Goal: Task Accomplishment & Management: Use online tool/utility

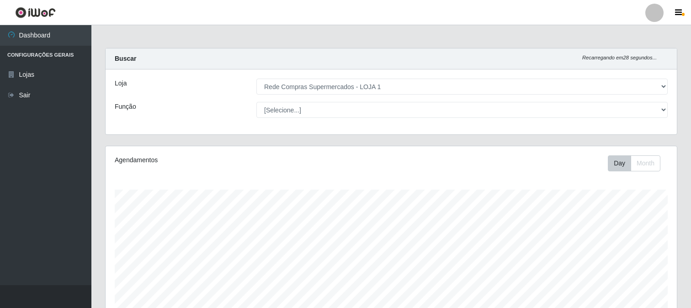
select select "158"
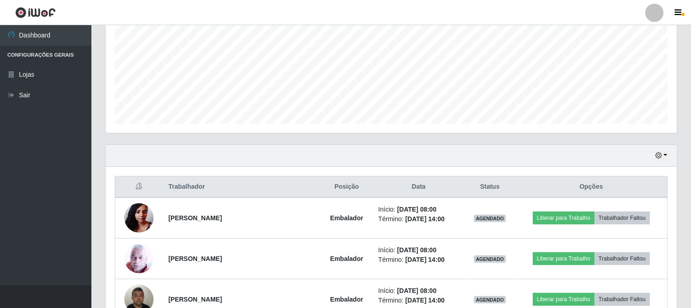
scroll to position [189, 571]
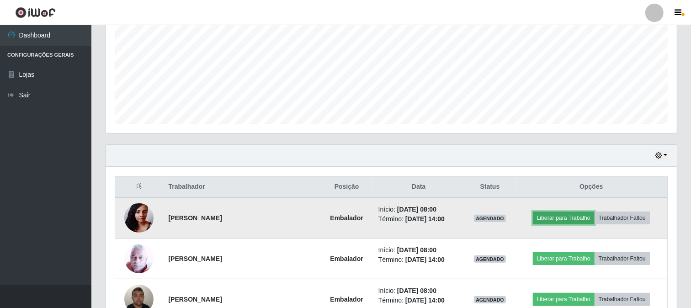
click at [555, 219] on button "Liberar para Trabalho" at bounding box center [564, 217] width 62 height 13
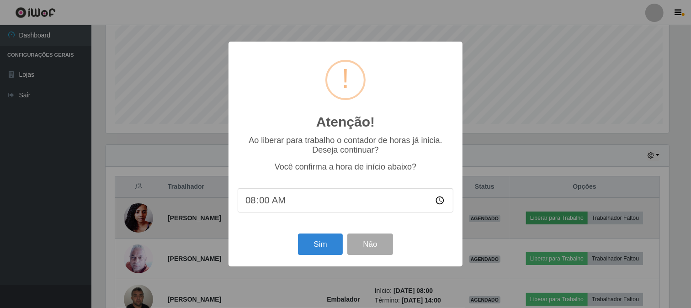
scroll to position [189, 565]
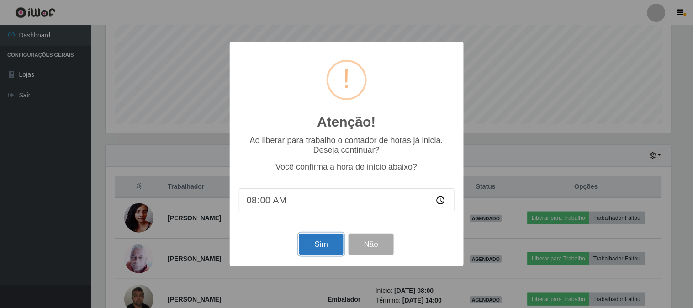
click at [330, 241] on button "Sim" at bounding box center [321, 243] width 44 height 21
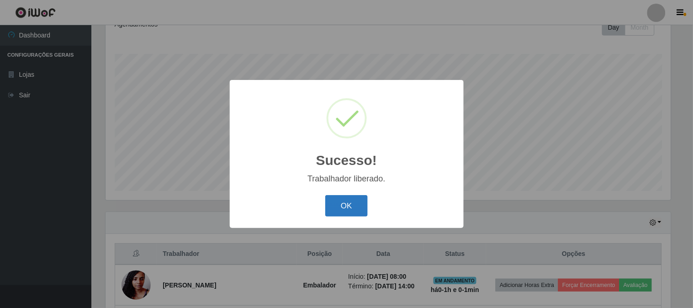
click at [349, 206] on button "OK" at bounding box center [346, 205] width 42 height 21
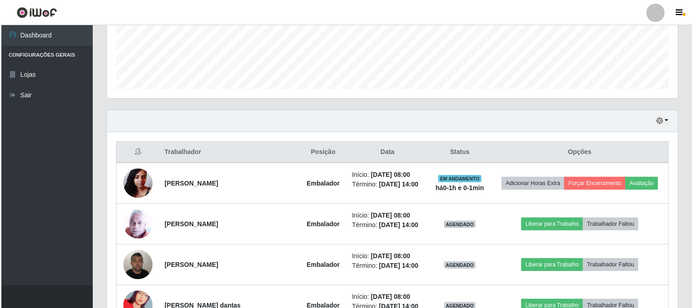
scroll to position [339, 0]
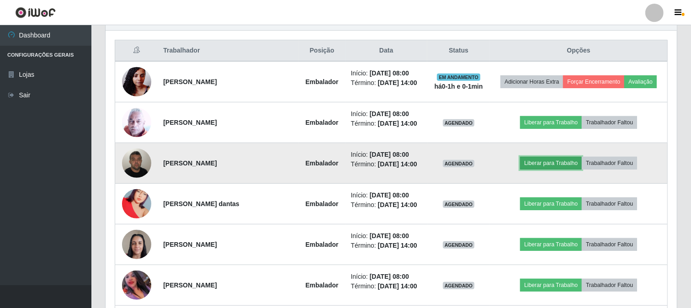
click at [560, 162] on button "Liberar para Trabalho" at bounding box center [551, 163] width 62 height 13
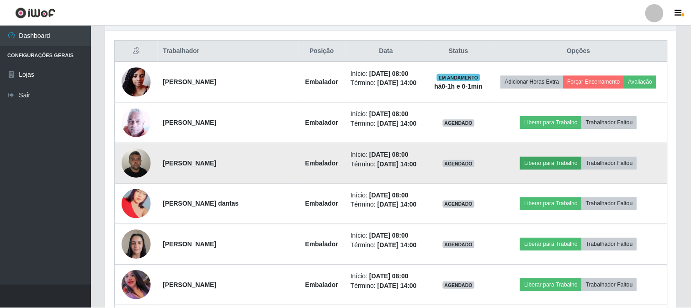
scroll to position [189, 565]
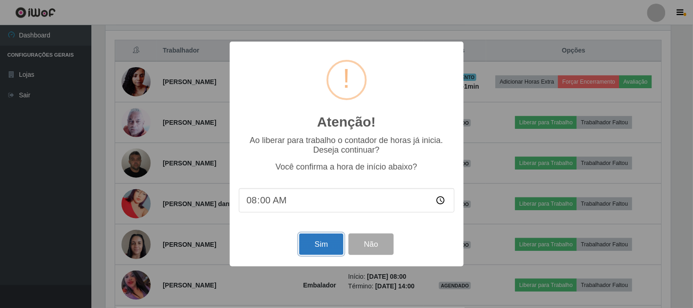
click at [323, 245] on button "Sim" at bounding box center [321, 243] width 44 height 21
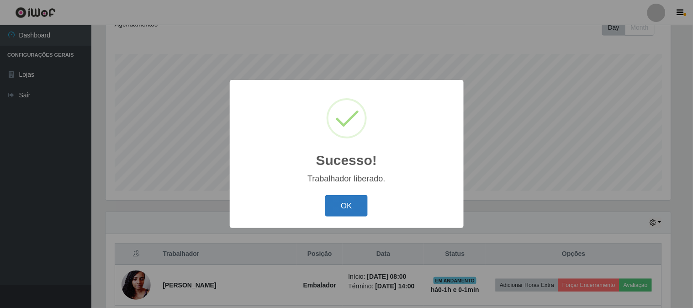
click at [357, 209] on button "OK" at bounding box center [346, 205] width 42 height 21
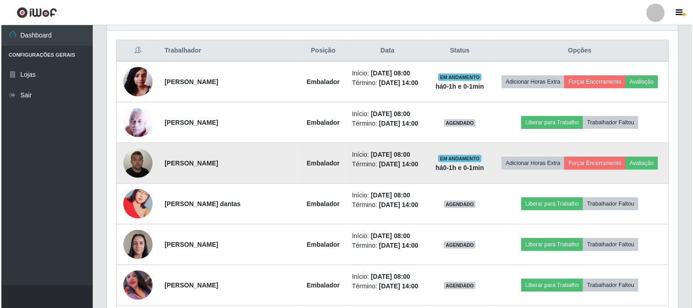
scroll to position [390, 0]
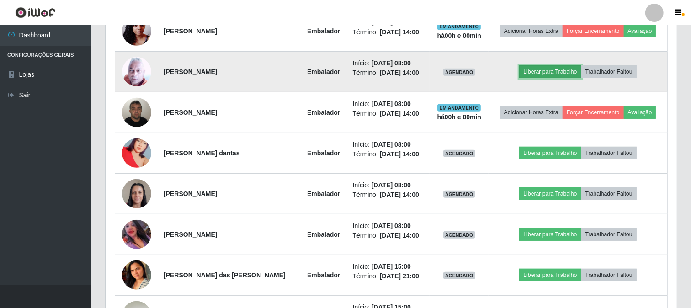
click at [560, 70] on button "Liberar para Trabalho" at bounding box center [550, 71] width 62 height 13
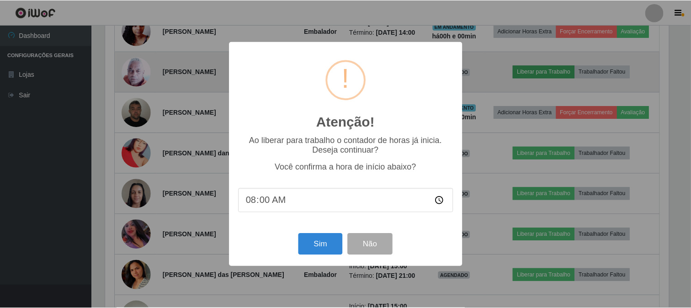
scroll to position [189, 565]
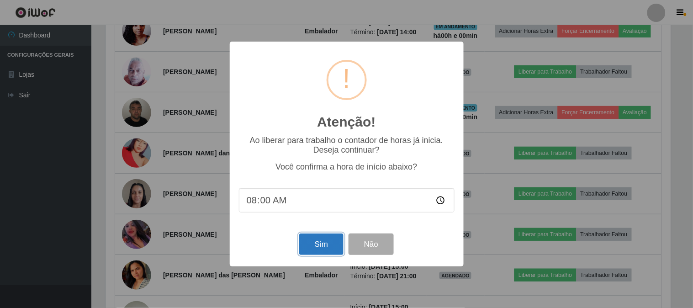
click at [323, 247] on button "Sim" at bounding box center [321, 243] width 44 height 21
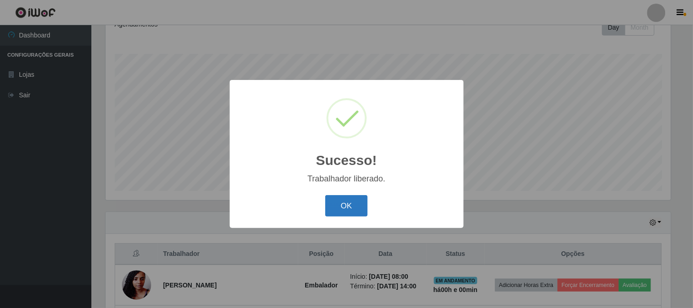
click at [346, 207] on button "OK" at bounding box center [346, 205] width 42 height 21
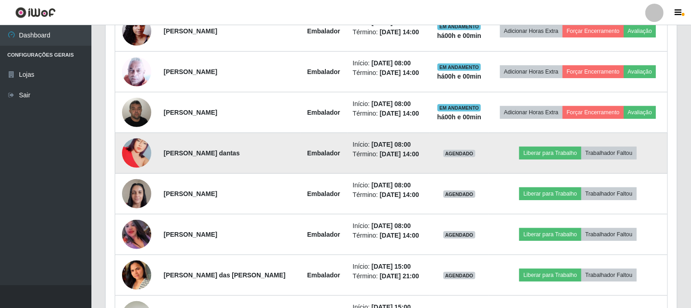
scroll to position [440, 0]
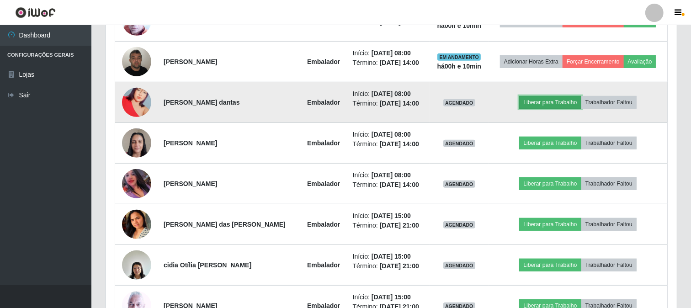
click at [544, 99] on button "Liberar para Trabalho" at bounding box center [550, 102] width 62 height 13
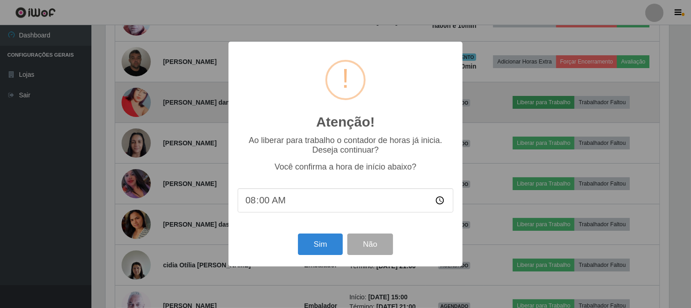
scroll to position [189, 565]
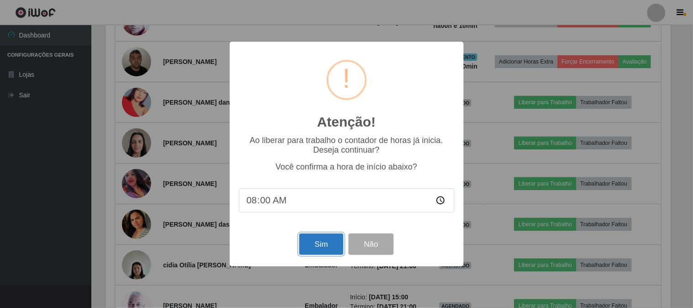
click at [330, 245] on button "Sim" at bounding box center [321, 243] width 44 height 21
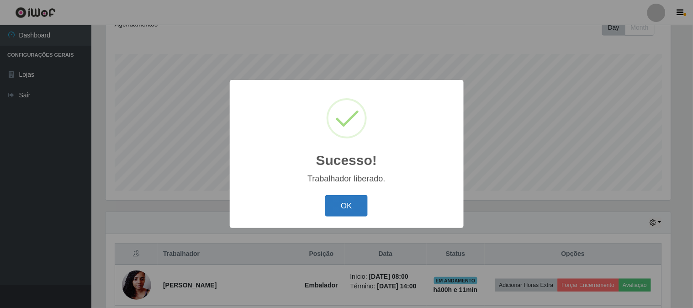
click at [355, 207] on button "OK" at bounding box center [346, 205] width 42 height 21
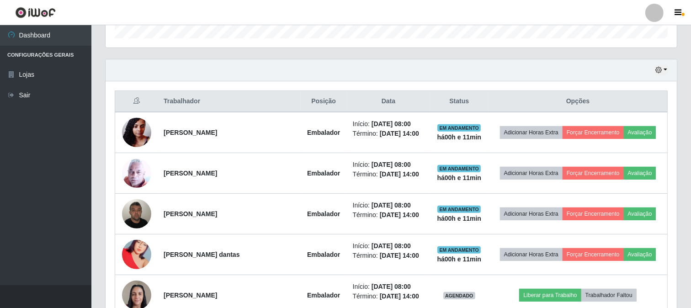
scroll to position [339, 0]
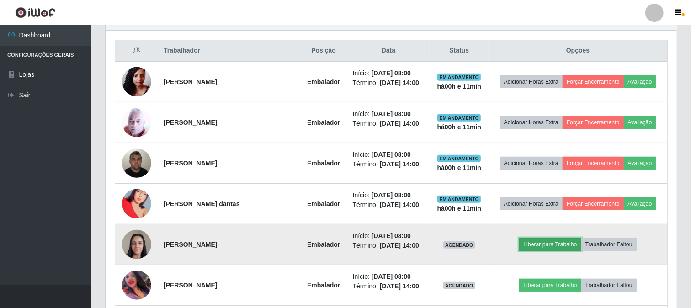
click at [550, 243] on button "Liberar para Trabalho" at bounding box center [550, 244] width 62 height 13
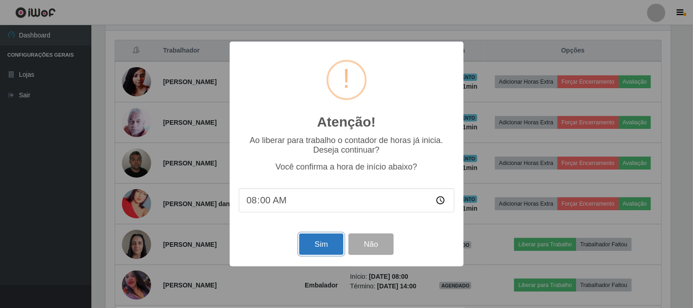
click at [321, 246] on button "Sim" at bounding box center [321, 243] width 44 height 21
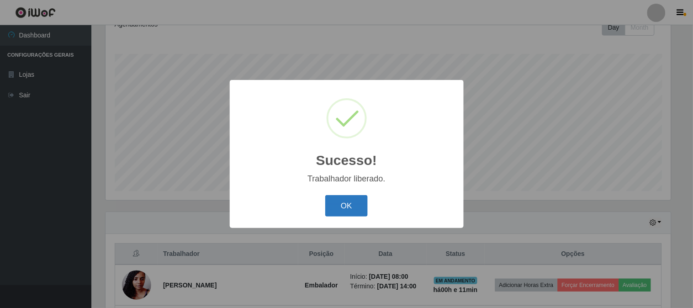
click at [362, 208] on button "OK" at bounding box center [346, 205] width 42 height 21
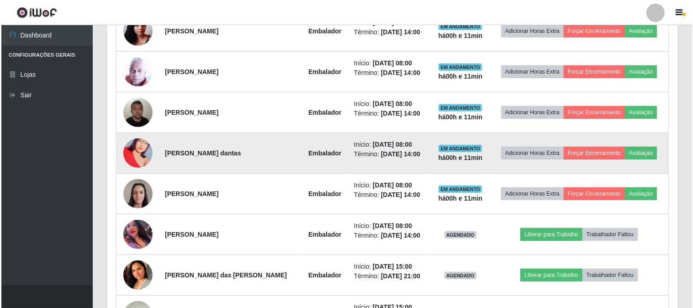
scroll to position [440, 0]
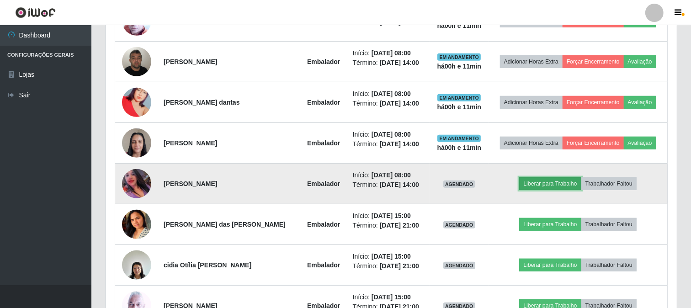
click at [549, 182] on button "Liberar para Trabalho" at bounding box center [550, 183] width 62 height 13
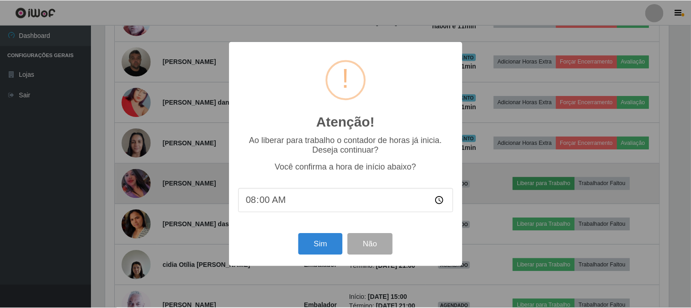
scroll to position [189, 565]
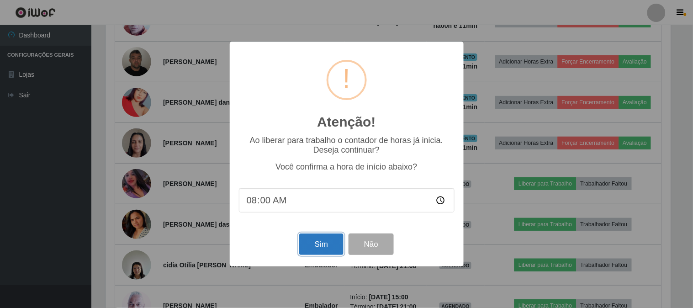
click at [326, 241] on button "Sim" at bounding box center [321, 243] width 44 height 21
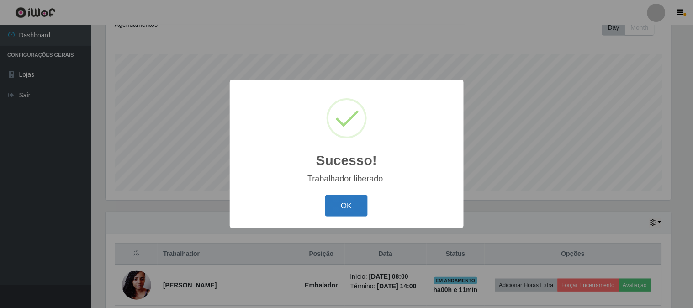
click at [343, 206] on button "OK" at bounding box center [346, 205] width 42 height 21
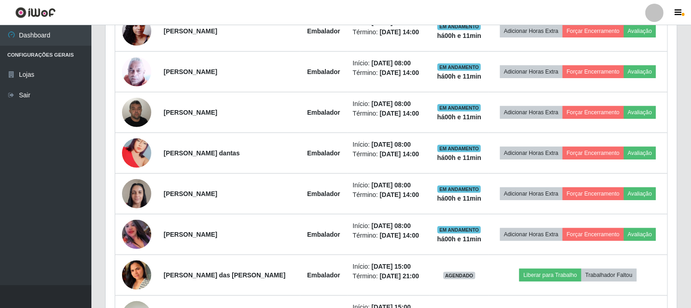
scroll to position [0, 0]
